Goal: Transaction & Acquisition: Subscribe to service/newsletter

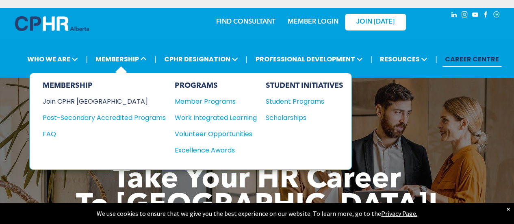
click at [90, 102] on div "Join CPHR [GEOGRAPHIC_DATA]" at bounding box center [98, 101] width 111 height 10
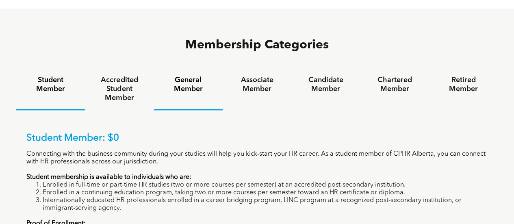
scroll to position [508, 0]
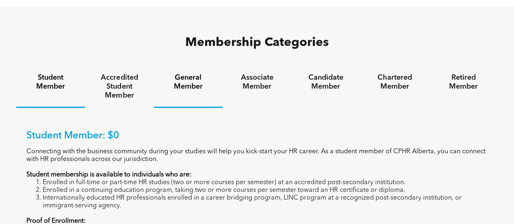
click at [187, 66] on div "General Member" at bounding box center [188, 87] width 69 height 42
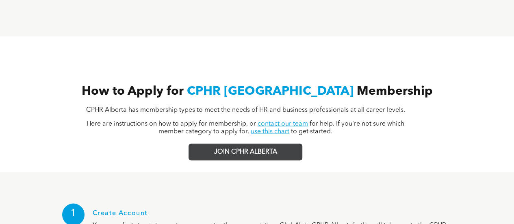
scroll to position [753, 0]
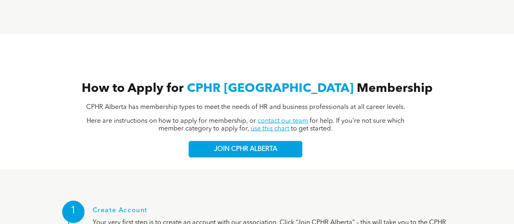
click at [254, 125] on link "use this chart" at bounding box center [270, 128] width 39 height 6
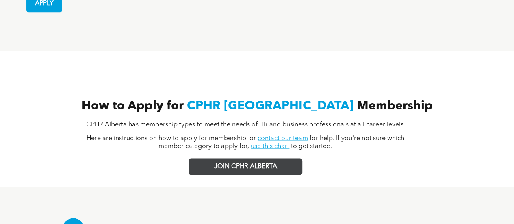
click at [264, 162] on span "JOIN CPHR ALBERTA" at bounding box center [245, 166] width 63 height 8
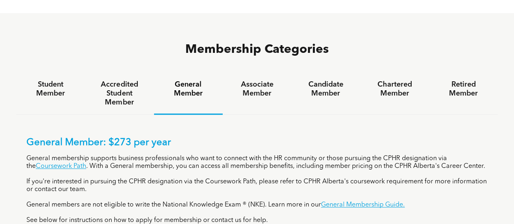
scroll to position [515, 0]
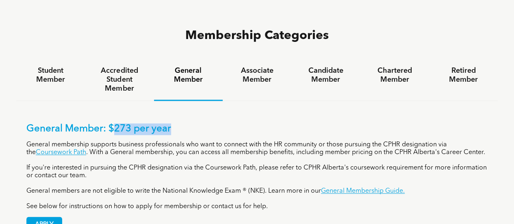
drag, startPoint x: 115, startPoint y: 92, endPoint x: 177, endPoint y: 87, distance: 62.3
click at [177, 123] on p "General Member: $273 per year" at bounding box center [256, 129] width 461 height 12
drag, startPoint x: 166, startPoint y: 90, endPoint x: 127, endPoint y: 81, distance: 40.4
click at [127, 101] on div "General Member: $273 per year General membership supports business professional…" at bounding box center [256, 172] width 481 height 143
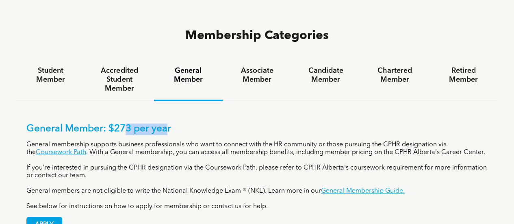
click at [127, 101] on div "General Member: $273 per year General membership supports business professional…" at bounding box center [256, 172] width 481 height 143
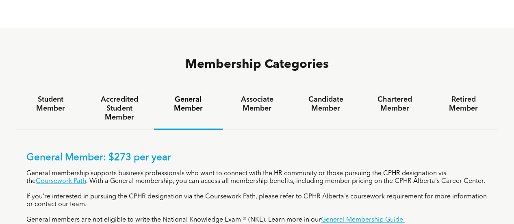
scroll to position [483, 0]
